Goal: Find specific page/section: Find specific page/section

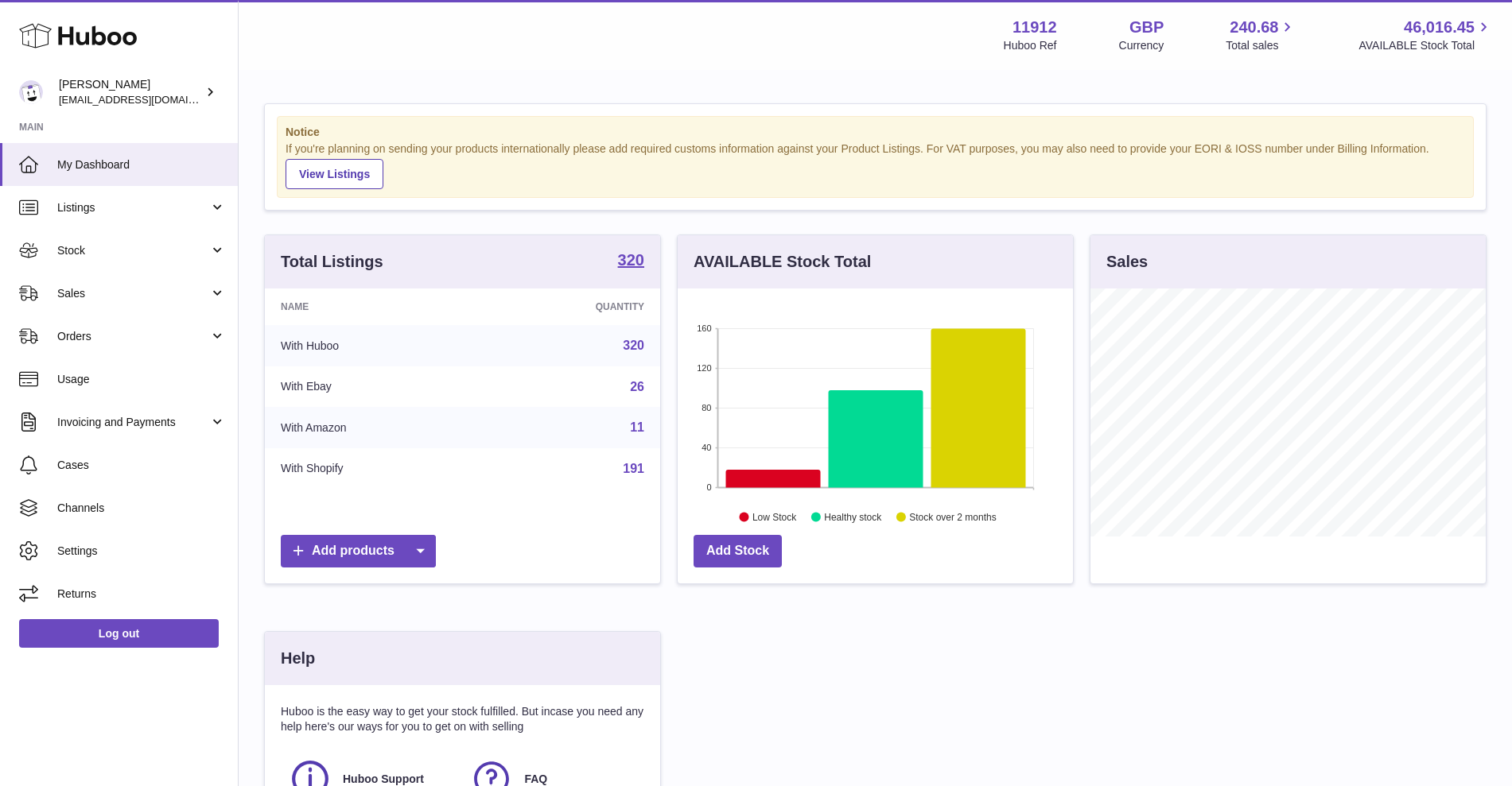
scroll to position [248, 396]
click at [118, 208] on span "Listings" at bounding box center [133, 207] width 152 height 15
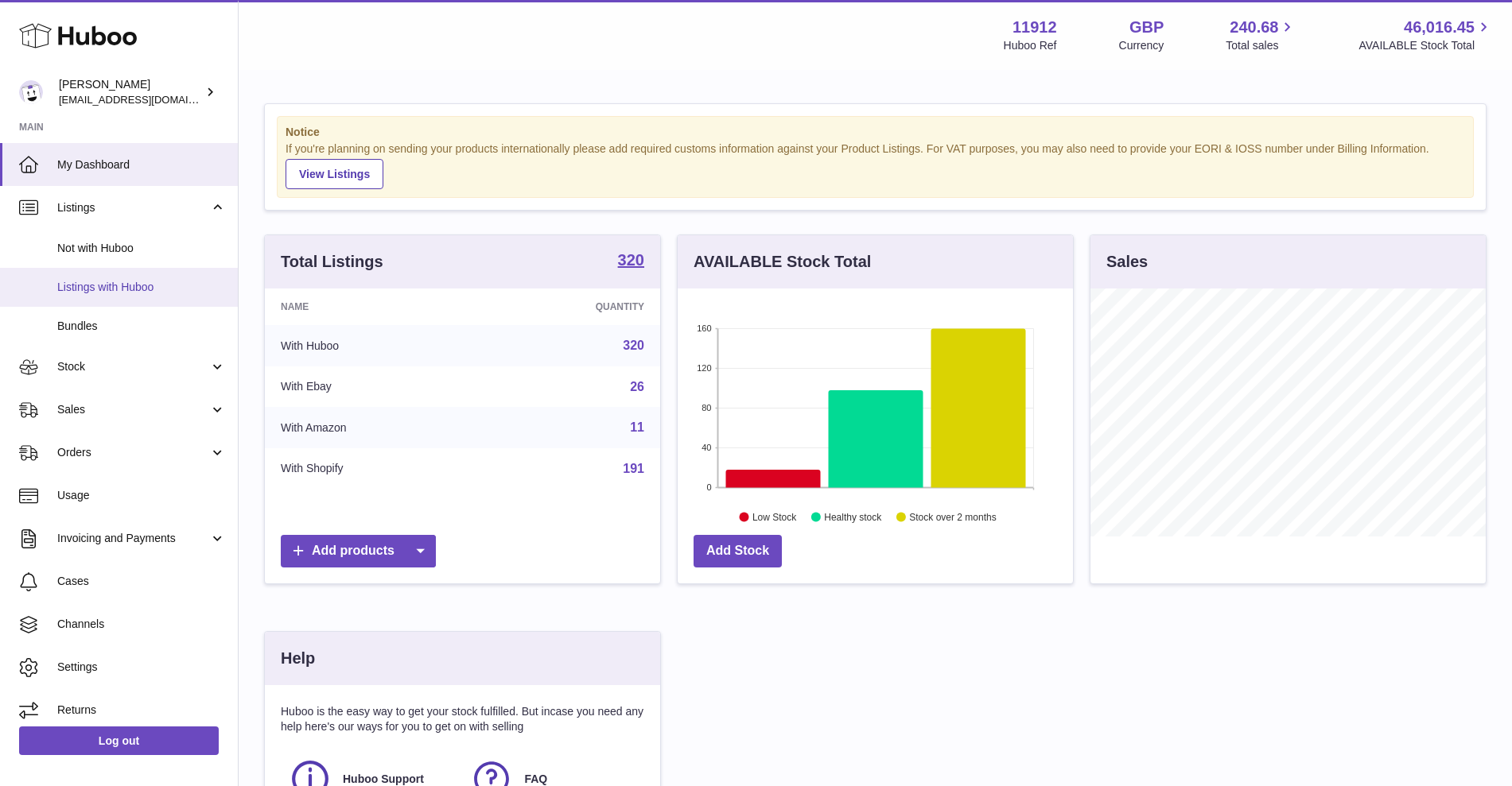
click at [105, 295] on link "Listings with Huboo" at bounding box center [119, 287] width 238 height 39
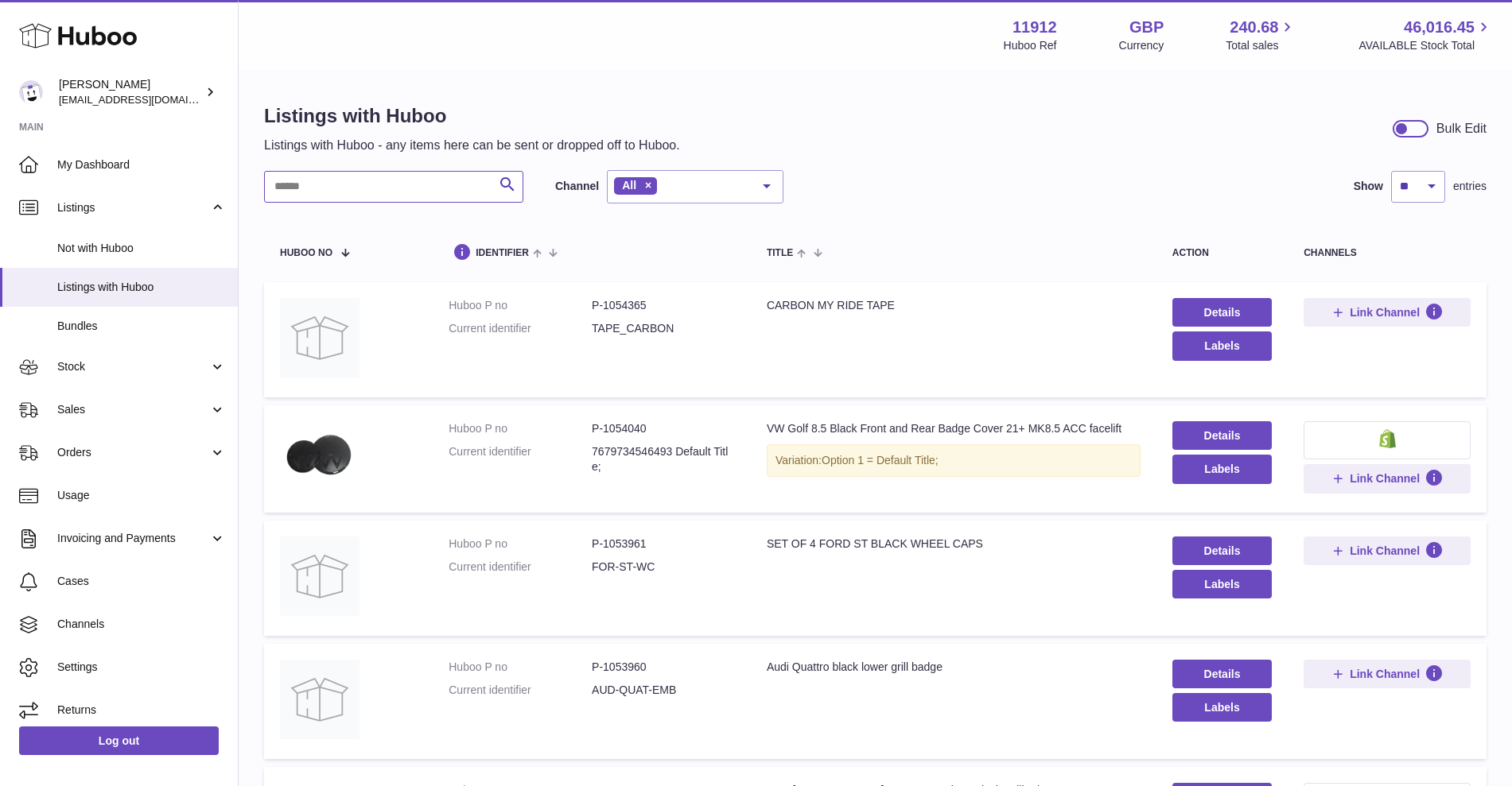
click at [431, 196] on input "text" at bounding box center [393, 187] width 259 height 32
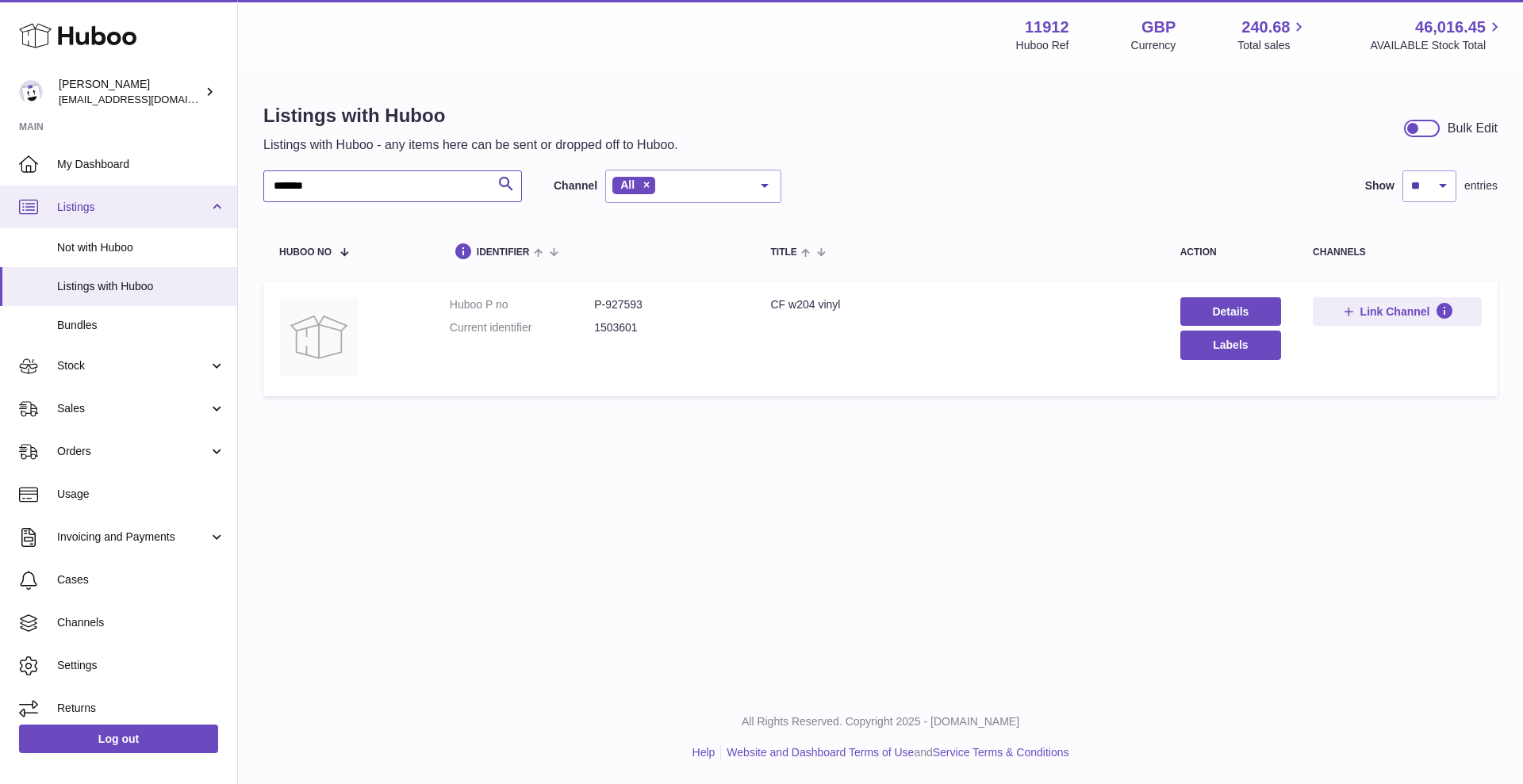
drag, startPoint x: 322, startPoint y: 193, endPoint x: 205, endPoint y: 185, distance: 117.3
click at [205, 185] on div "Huboo Zahoor Azam info@carbonmyride.com Main My Dashboard Listings Not with Hub…" at bounding box center [761, 392] width 1523 height 784
type input "*******"
